Goal: Information Seeking & Learning: Learn about a topic

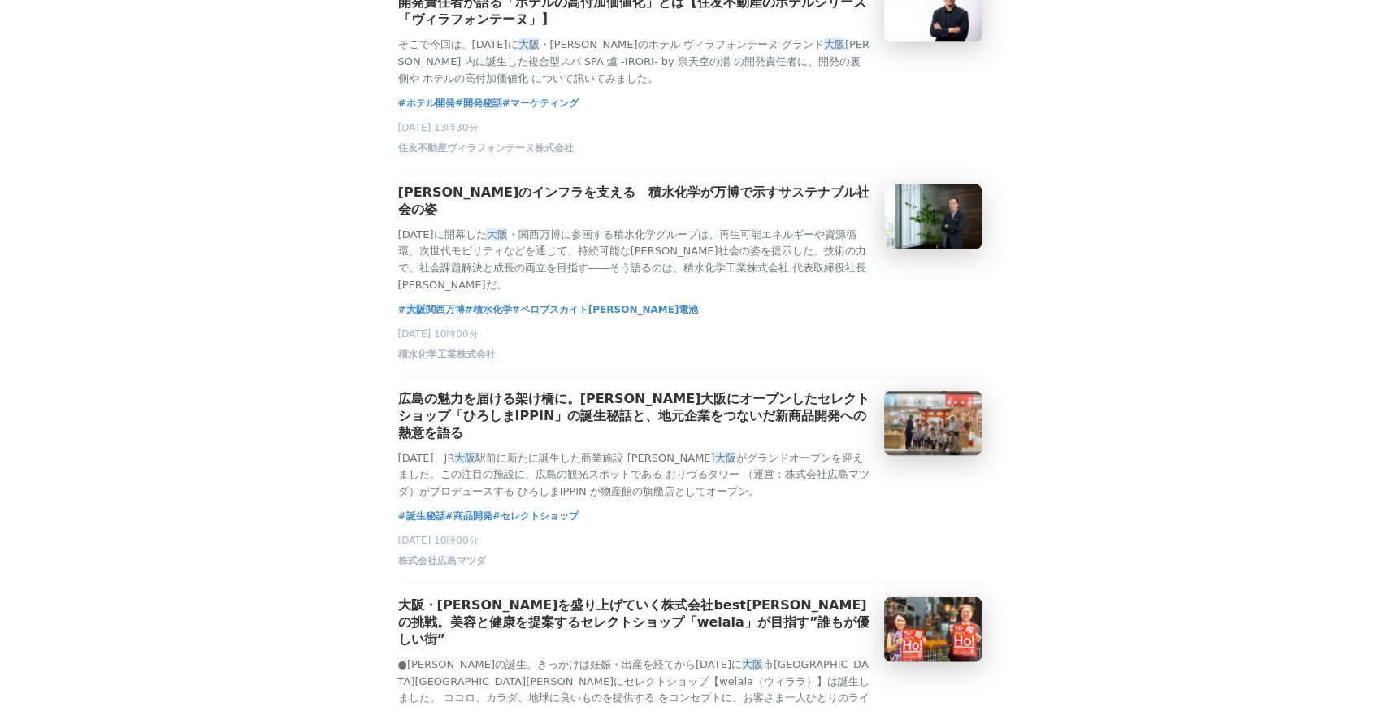
scroll to position [6231, 0]
click at [810, 218] on h3 "[PERSON_NAME]のインフラを支える　積水化学が万博で示すサステナブル社会の姿" at bounding box center [634, 201] width 473 height 34
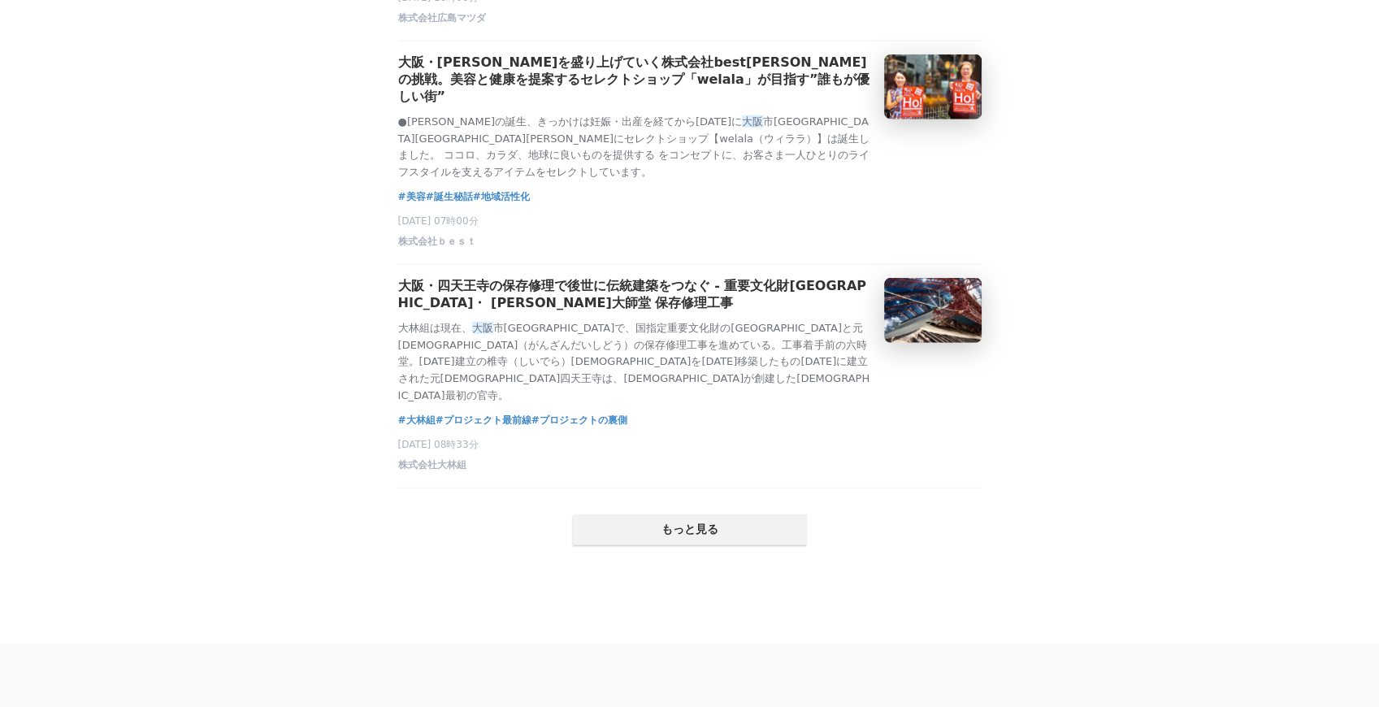
scroll to position [6991, 0]
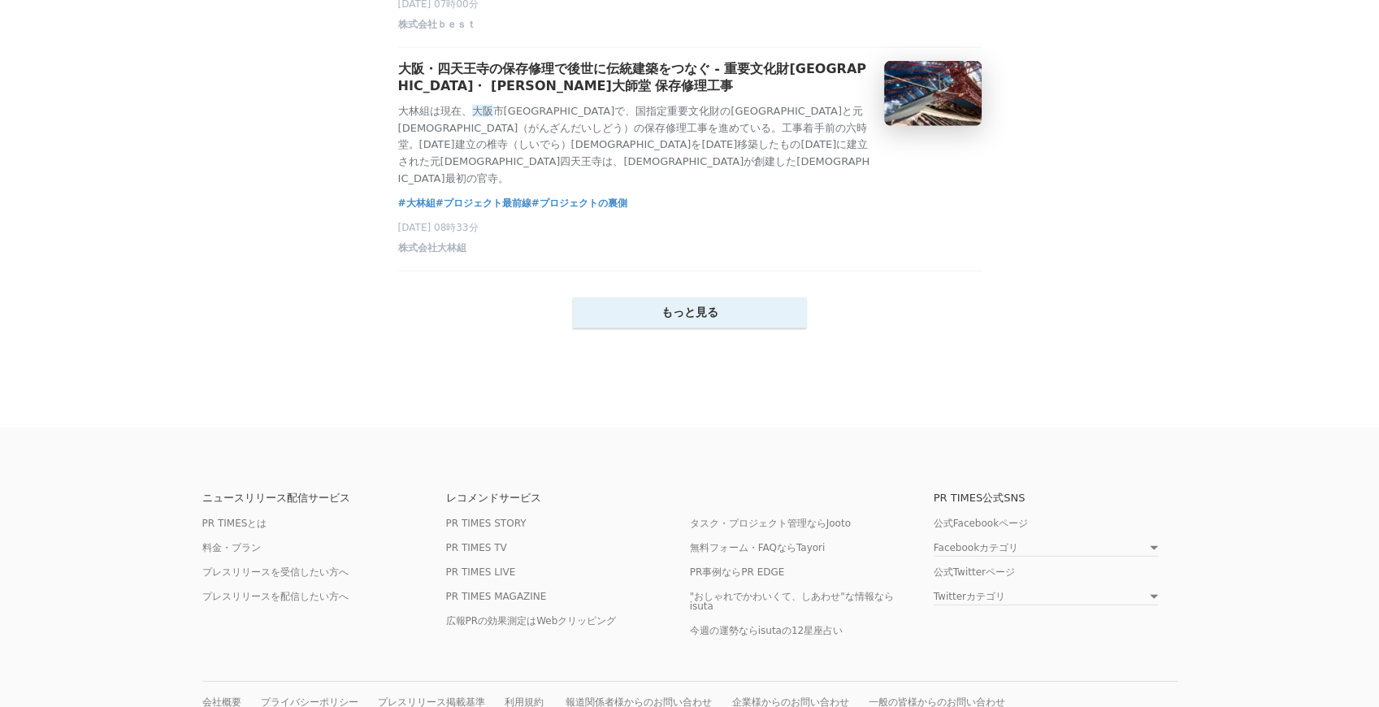
click at [700, 328] on button "もっと見る" at bounding box center [690, 313] width 234 height 31
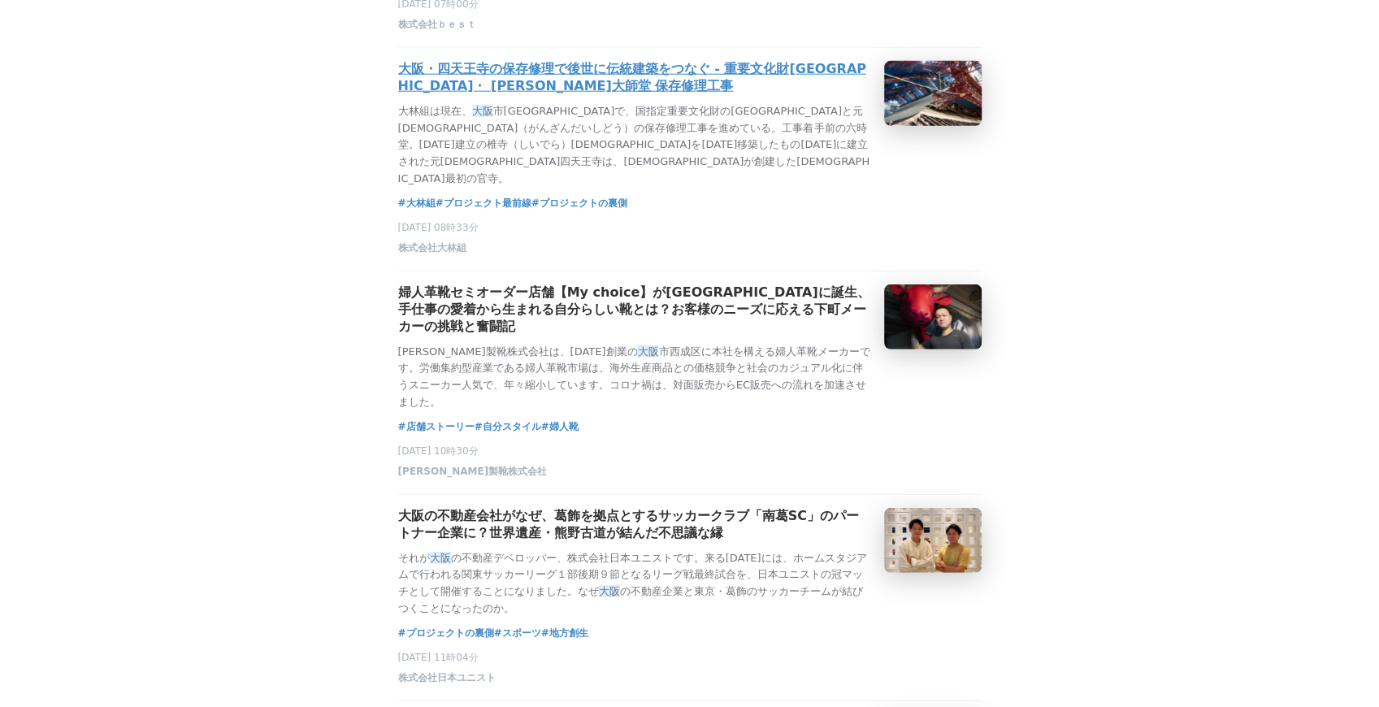
click at [784, 95] on h3 "大阪・四天王寺の保存修理で後世に伝統建築をつなぐ - 重要文化財[GEOGRAPHIC_DATA]・ [PERSON_NAME]大師堂 保存修理工事" at bounding box center [634, 78] width 473 height 34
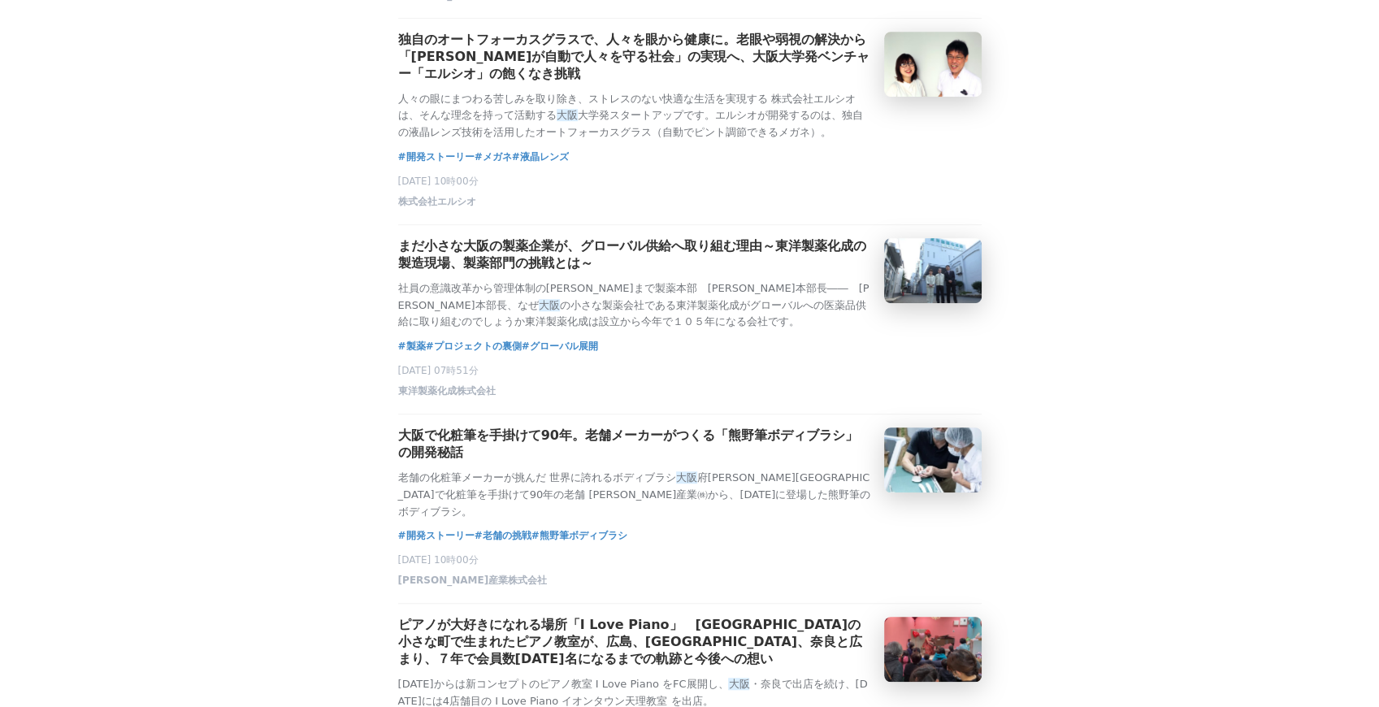
scroll to position [8942, 0]
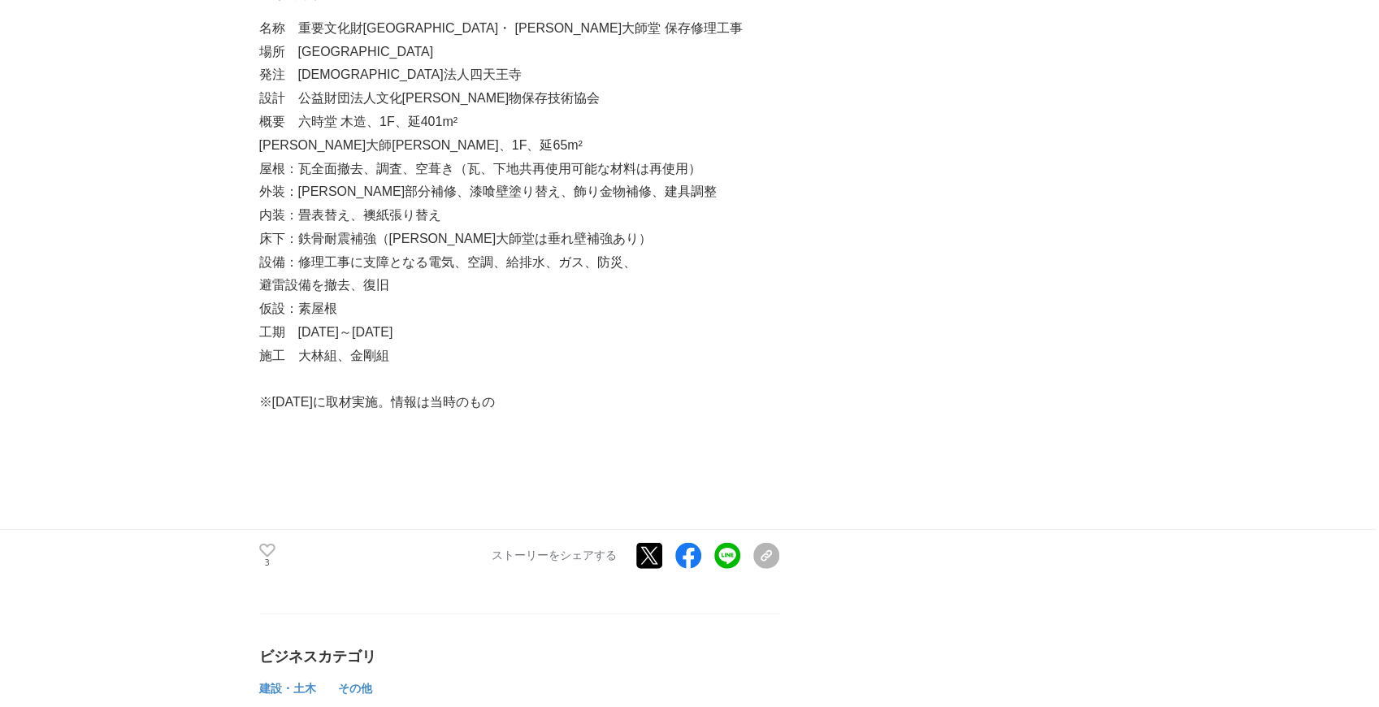
scroll to position [10621, 0]
